Goal: Download file/media

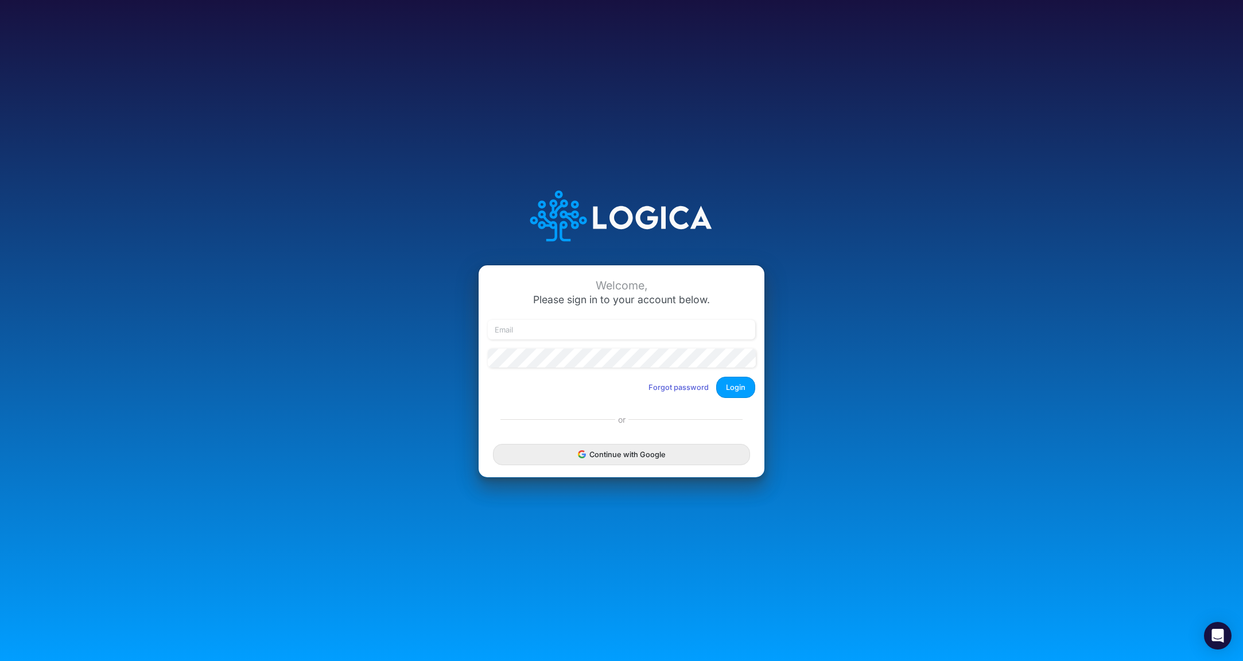
click at [620, 452] on button "Continue with Google" at bounding box center [621, 454] width 257 height 21
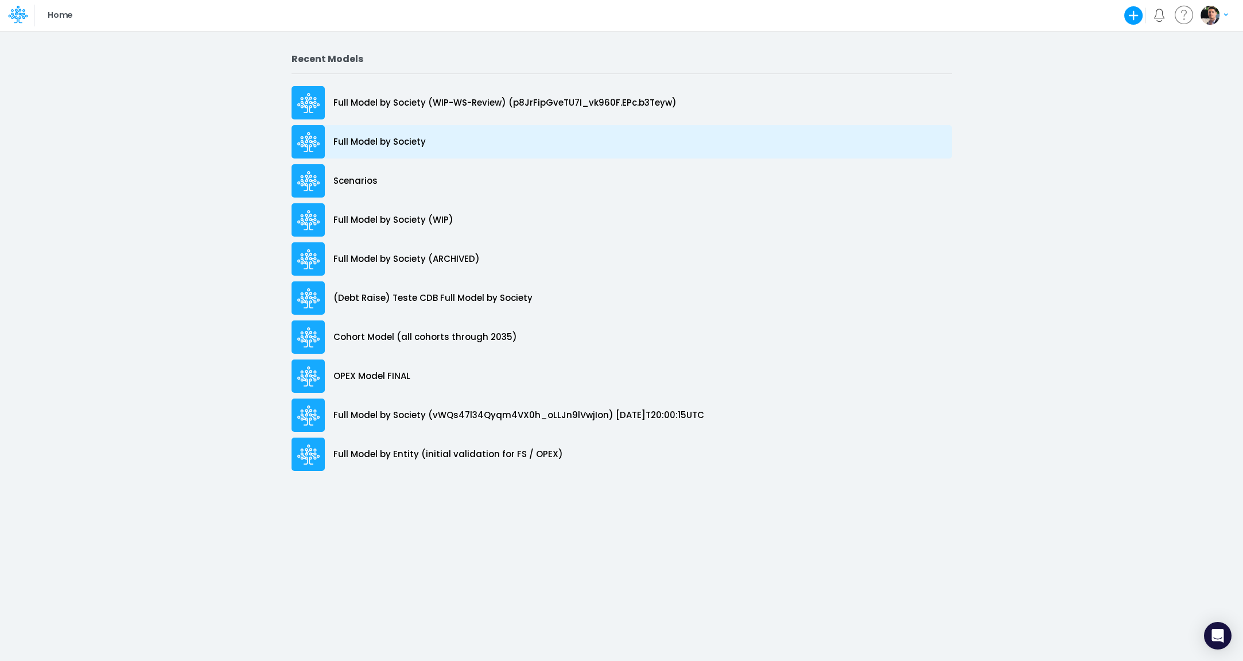
click at [365, 143] on p "Full Model by Society" at bounding box center [379, 141] width 92 height 13
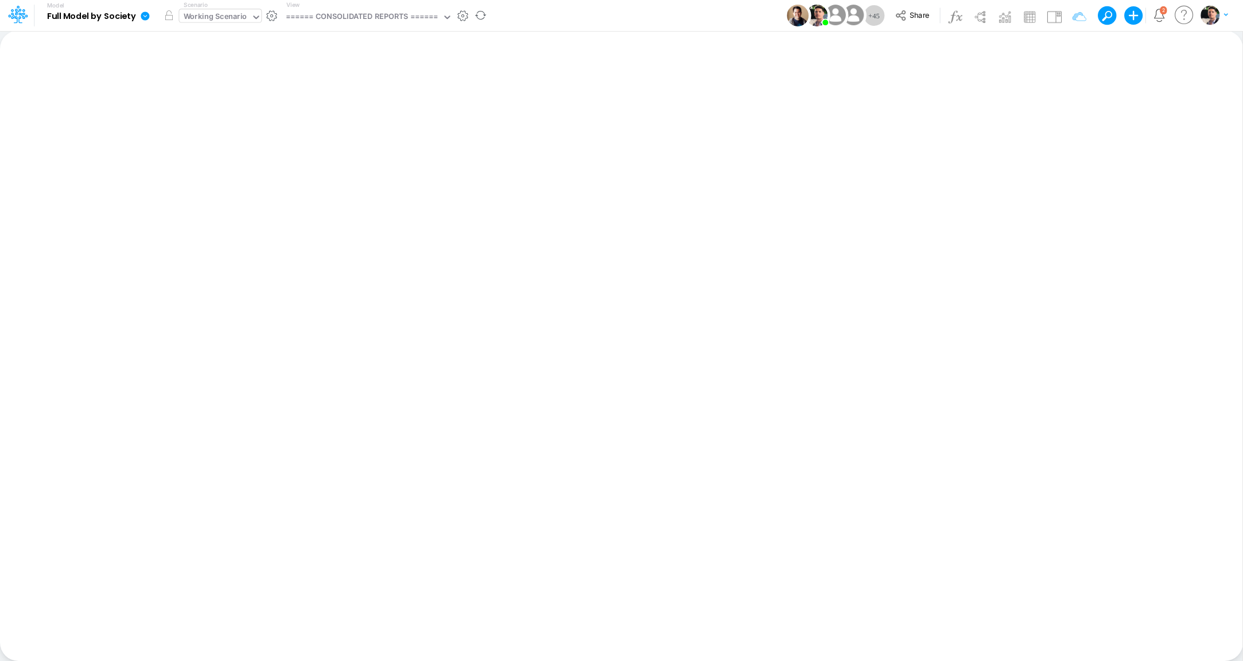
click at [223, 15] on div "Working Scenario" at bounding box center [216, 17] width 64 height 13
type input "o"
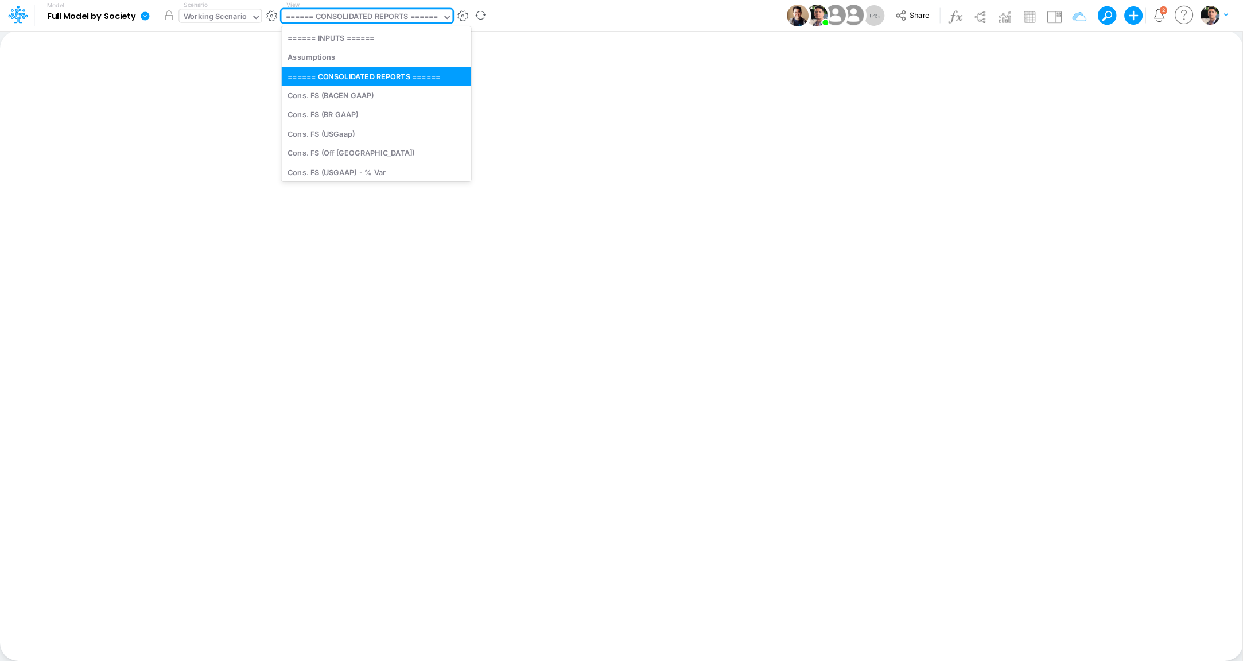
click at [344, 17] on div "====== CONSOLIDATED REPORTS ======" at bounding box center [362, 17] width 153 height 13
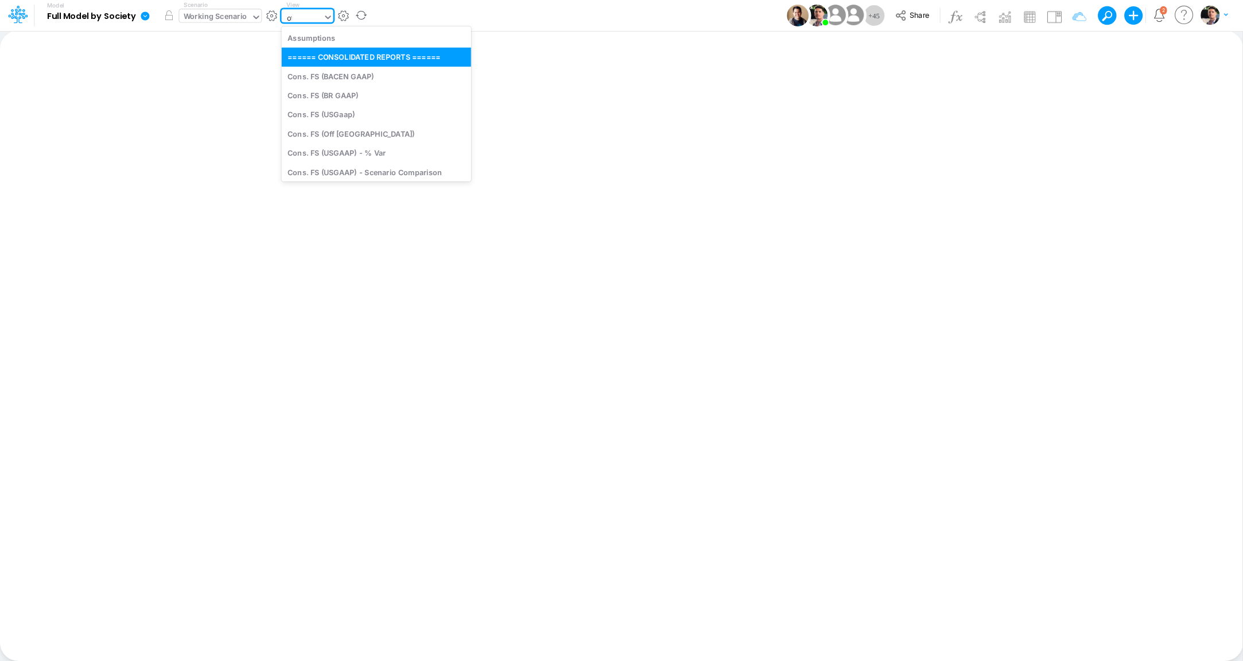
type input "off"
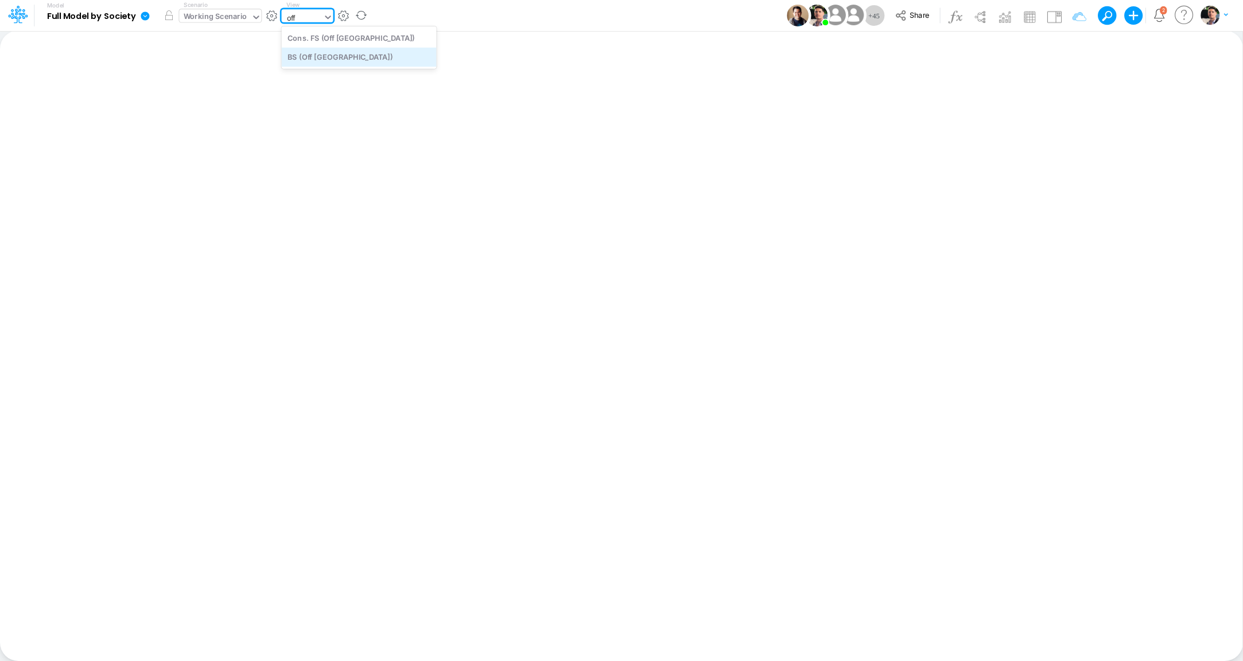
click at [344, 56] on div "BS (Off Brazil)" at bounding box center [359, 57] width 155 height 19
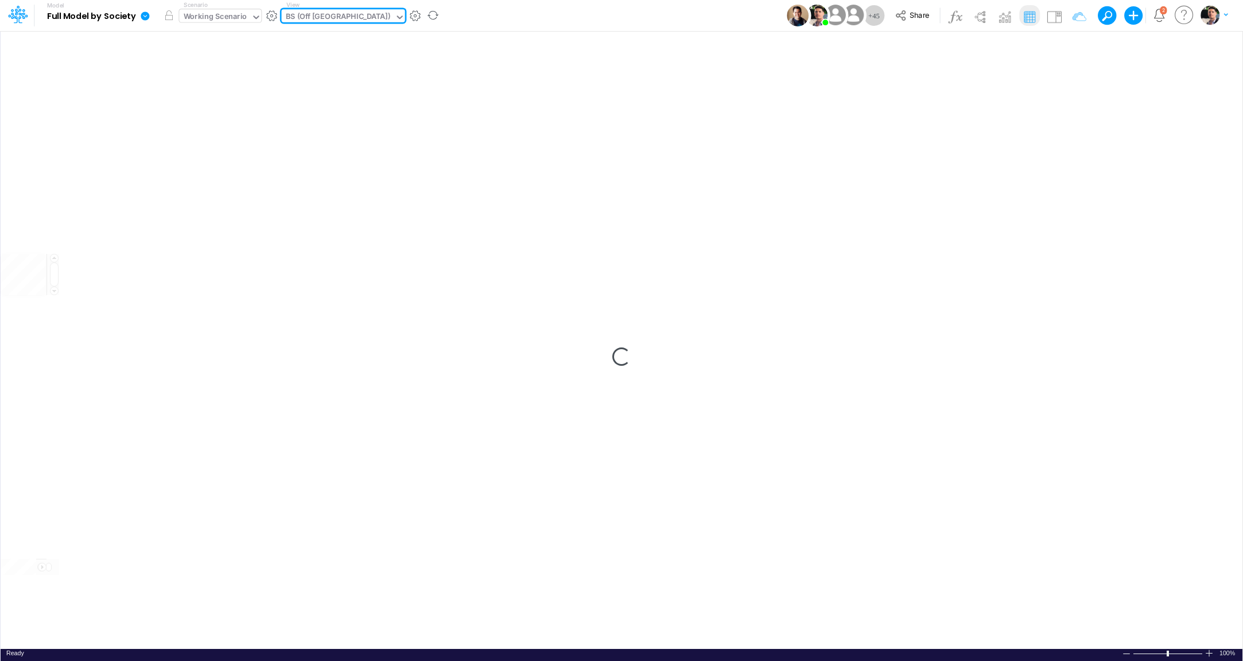
type input "BS (Off Brazil) - Detailed"
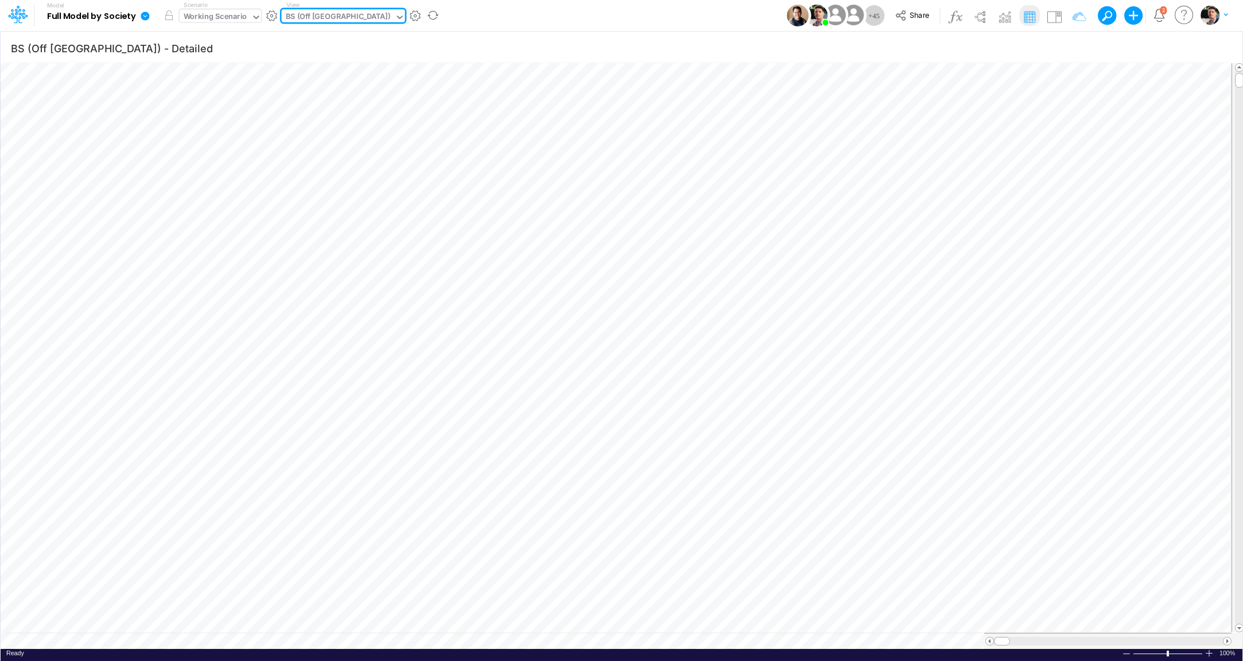
click at [147, 19] on icon at bounding box center [145, 15] width 9 height 9
click at [185, 104] on button "Export" at bounding box center [203, 100] width 123 height 19
click at [319, 106] on button "Excel" at bounding box center [326, 107] width 123 height 18
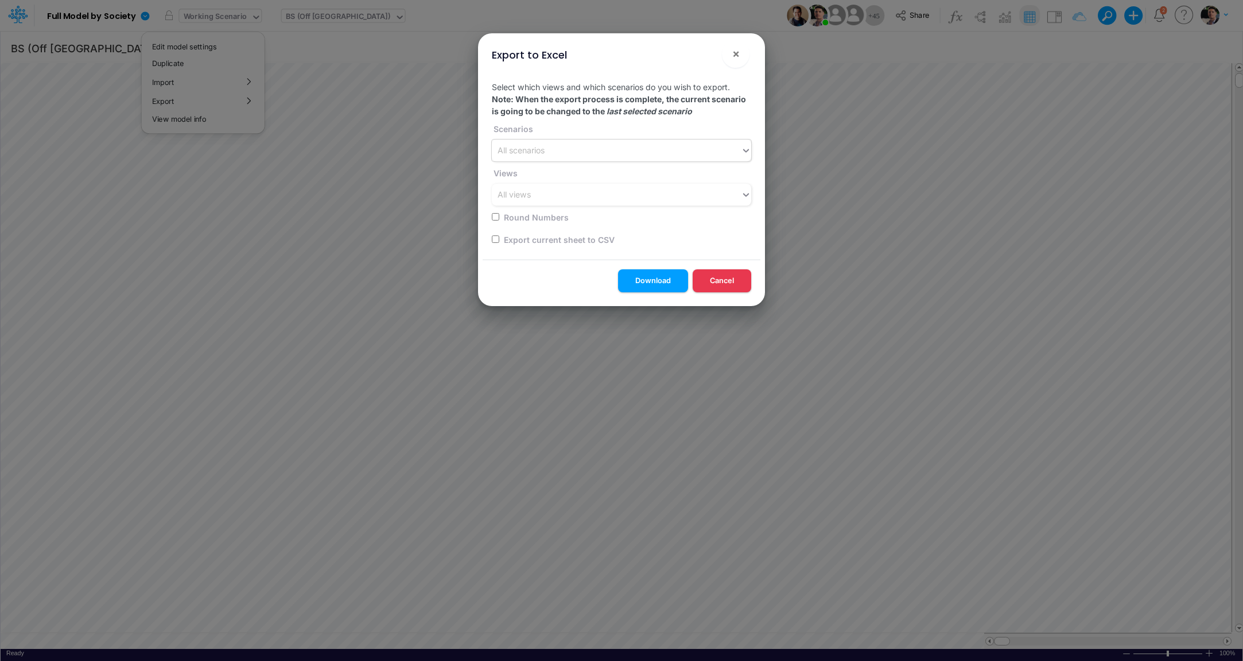
click at [591, 144] on div "All scenarios" at bounding box center [616, 150] width 249 height 19
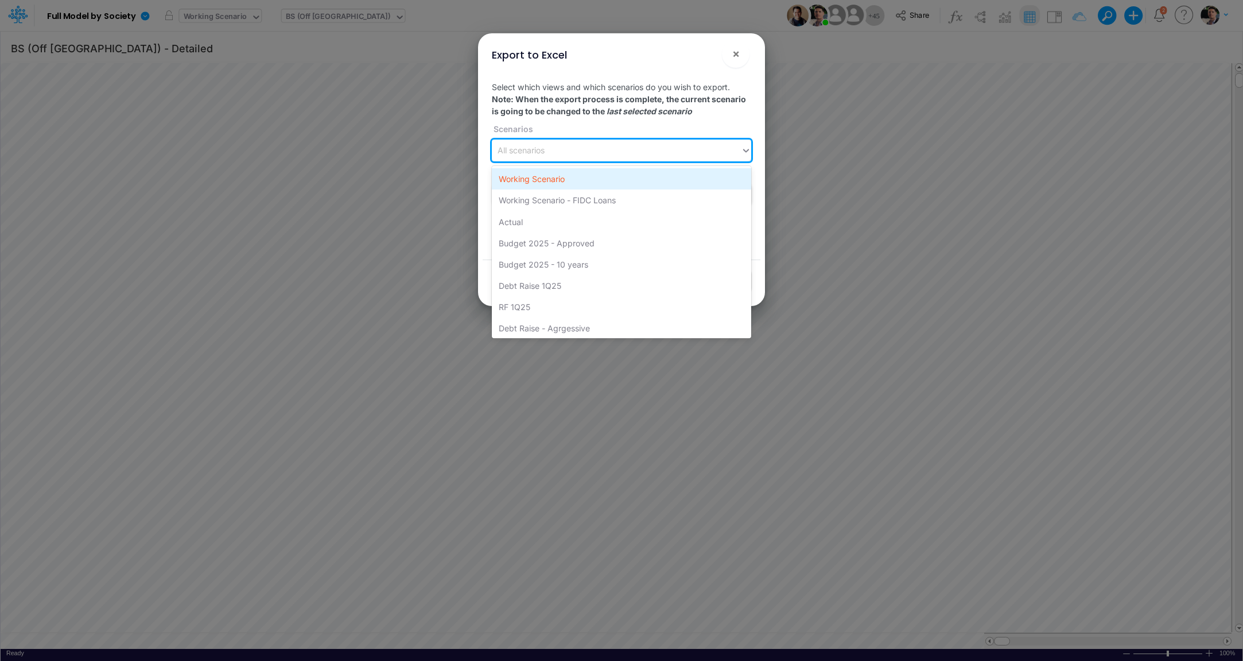
click at [564, 179] on div "Working Scenario" at bounding box center [621, 178] width 259 height 21
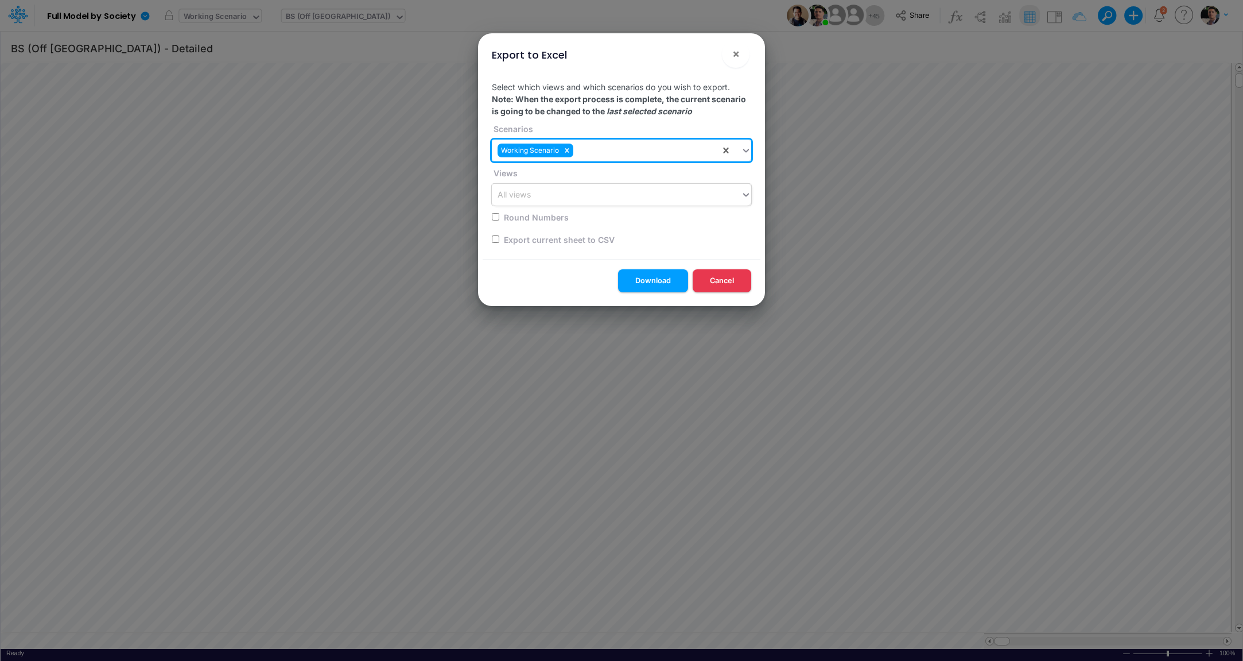
click at [570, 205] on div "All views" at bounding box center [621, 195] width 259 height 22
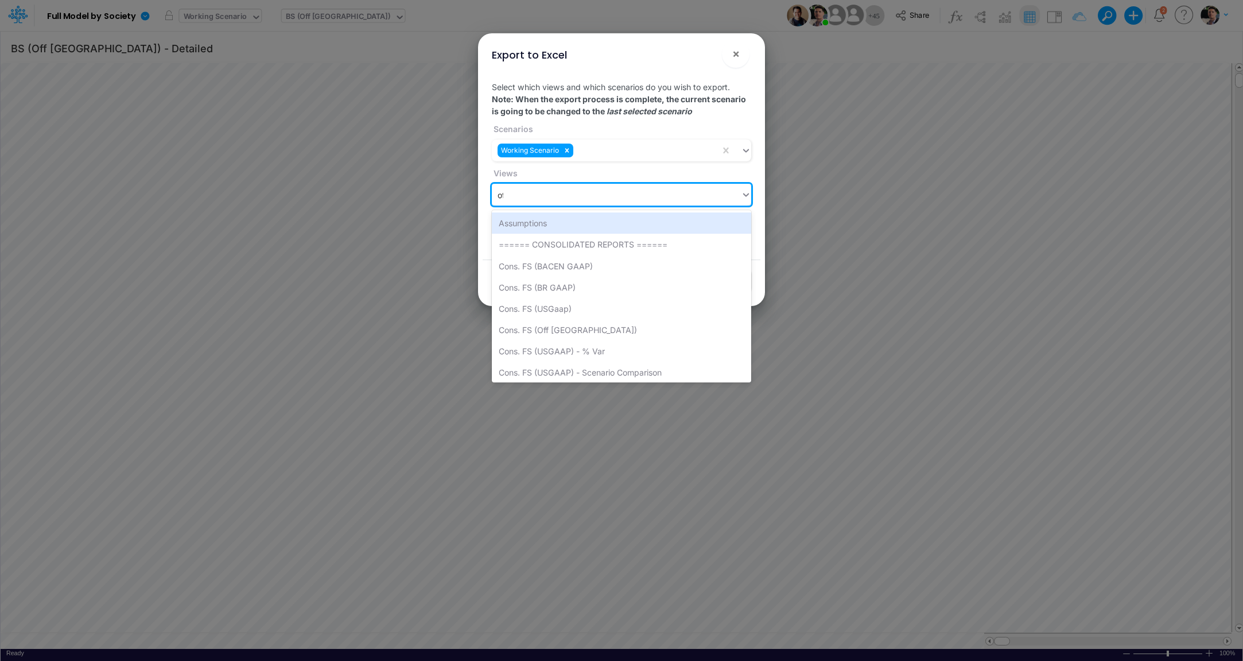
type input "off"
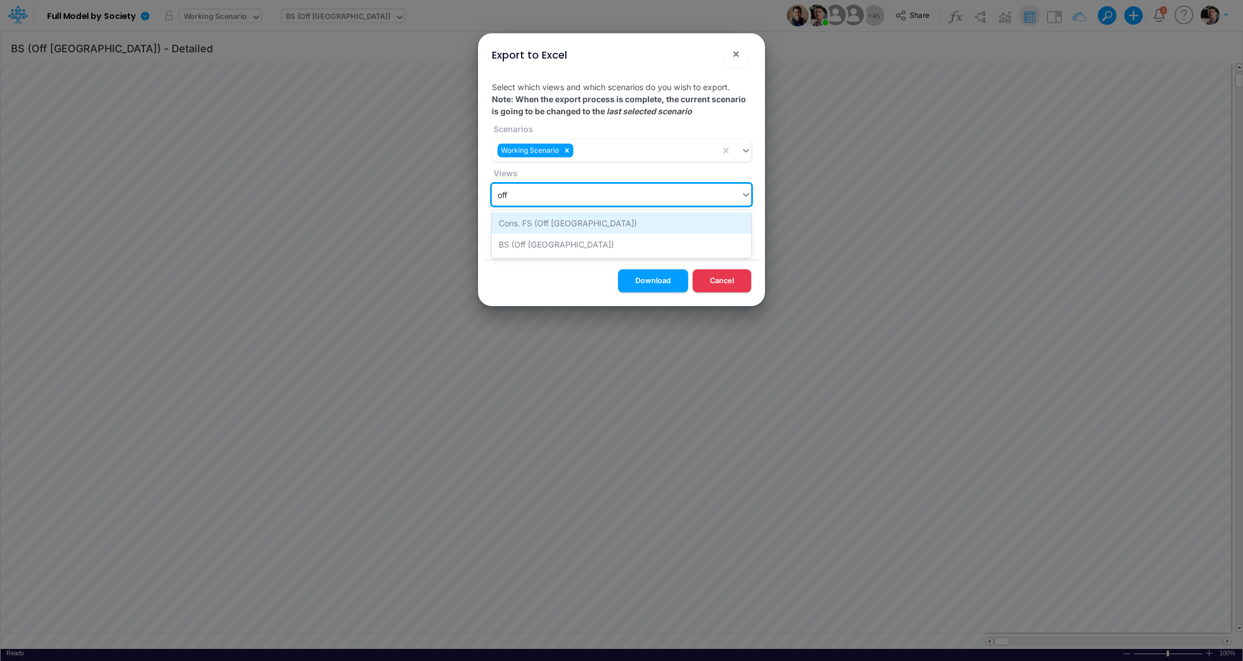
click at [572, 224] on div "Cons. FS (Off Brazil)" at bounding box center [621, 222] width 259 height 21
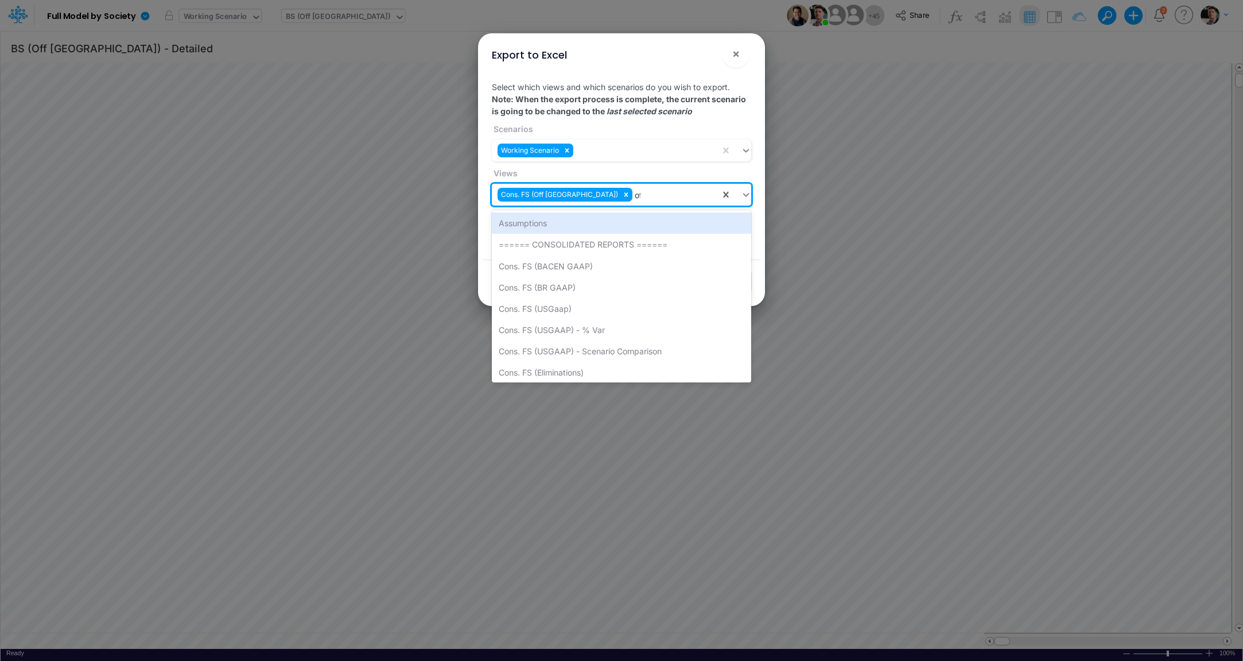
type input "off"
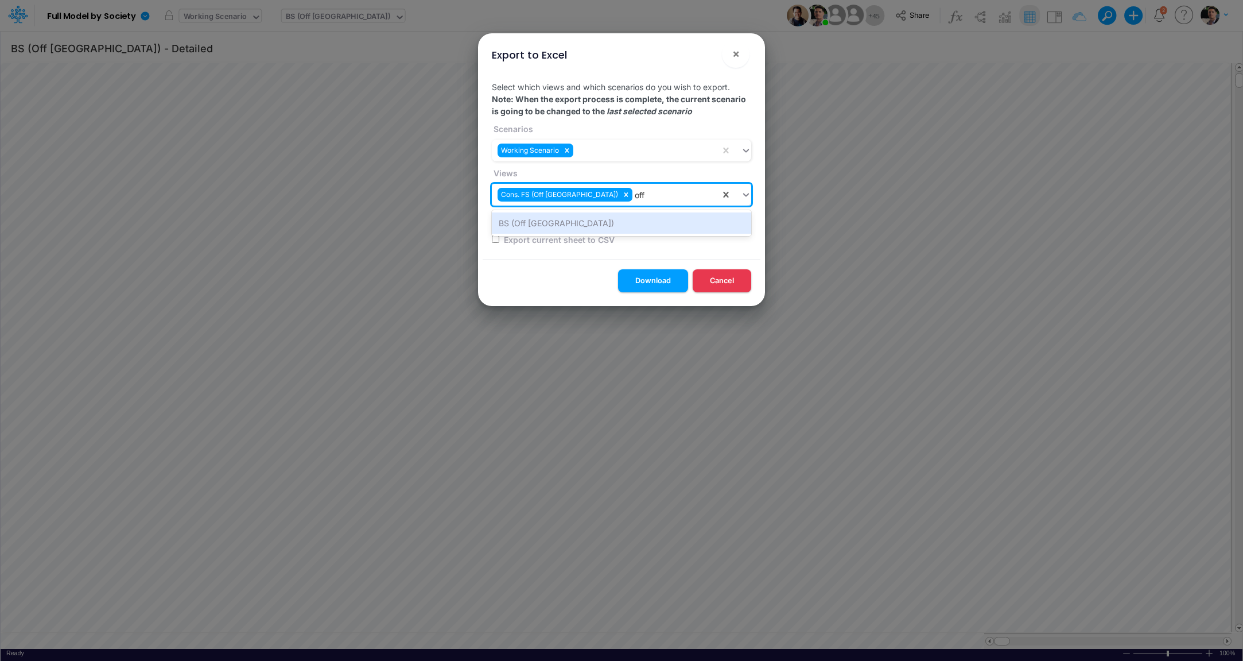
click at [548, 224] on div "BS (Off Brazil)" at bounding box center [621, 222] width 259 height 21
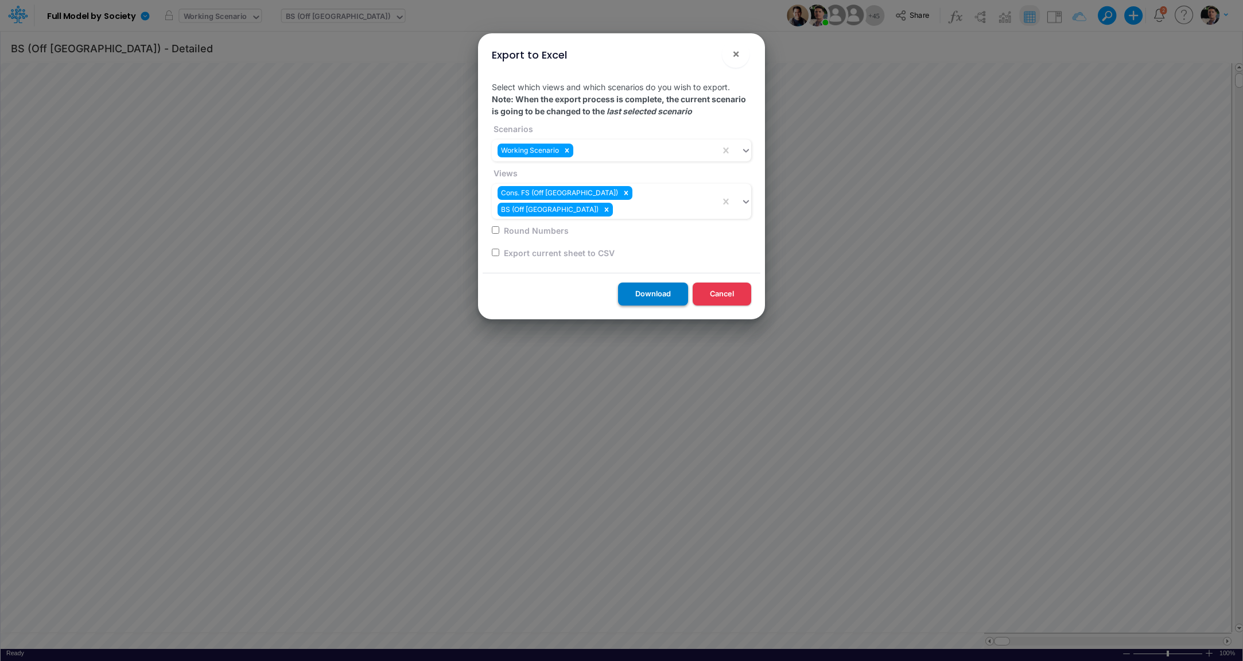
click at [652, 283] on button "Download" at bounding box center [653, 293] width 70 height 22
